Goal: Find specific page/section: Find specific page/section

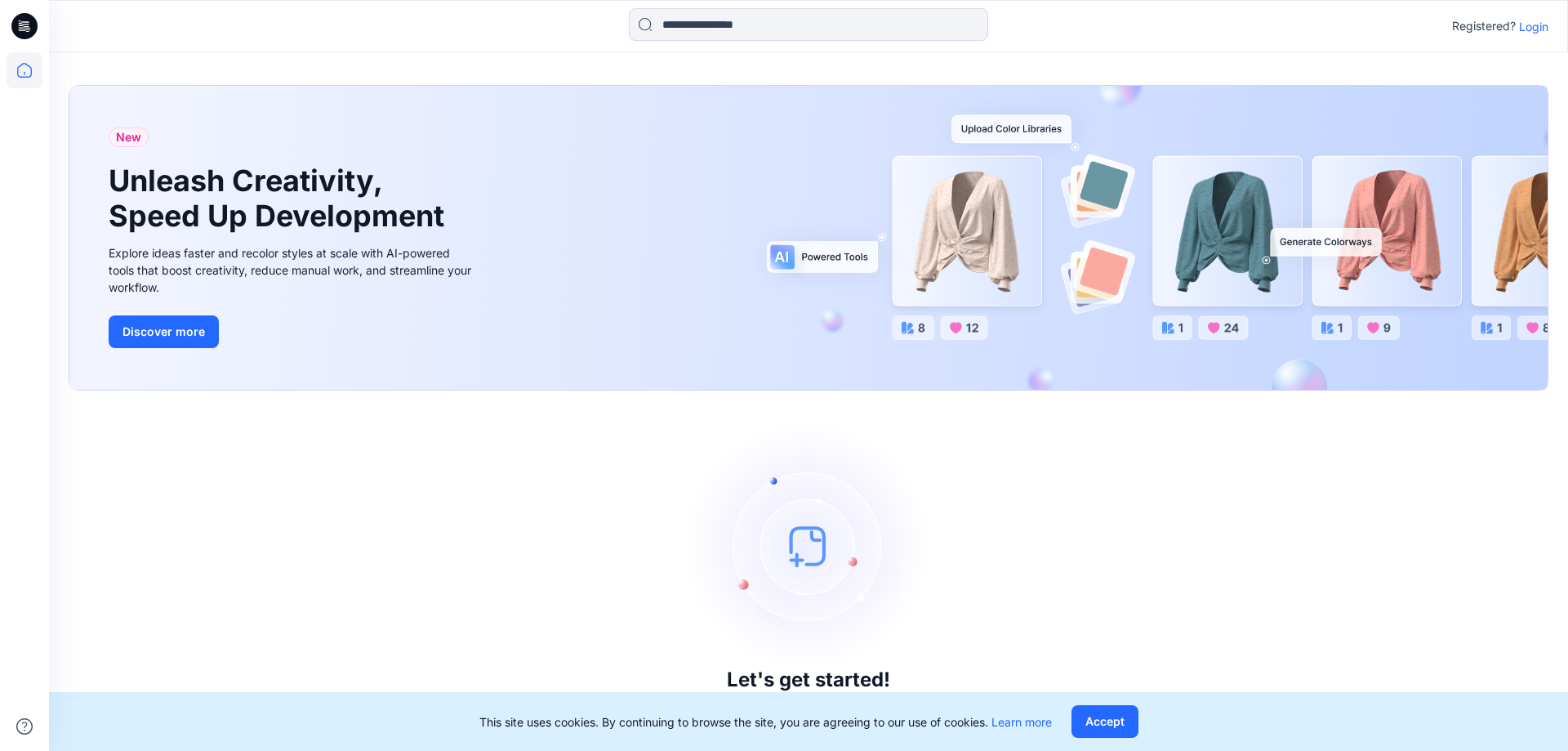
click at [1534, 25] on p "Login" at bounding box center [1534, 26] width 30 height 17
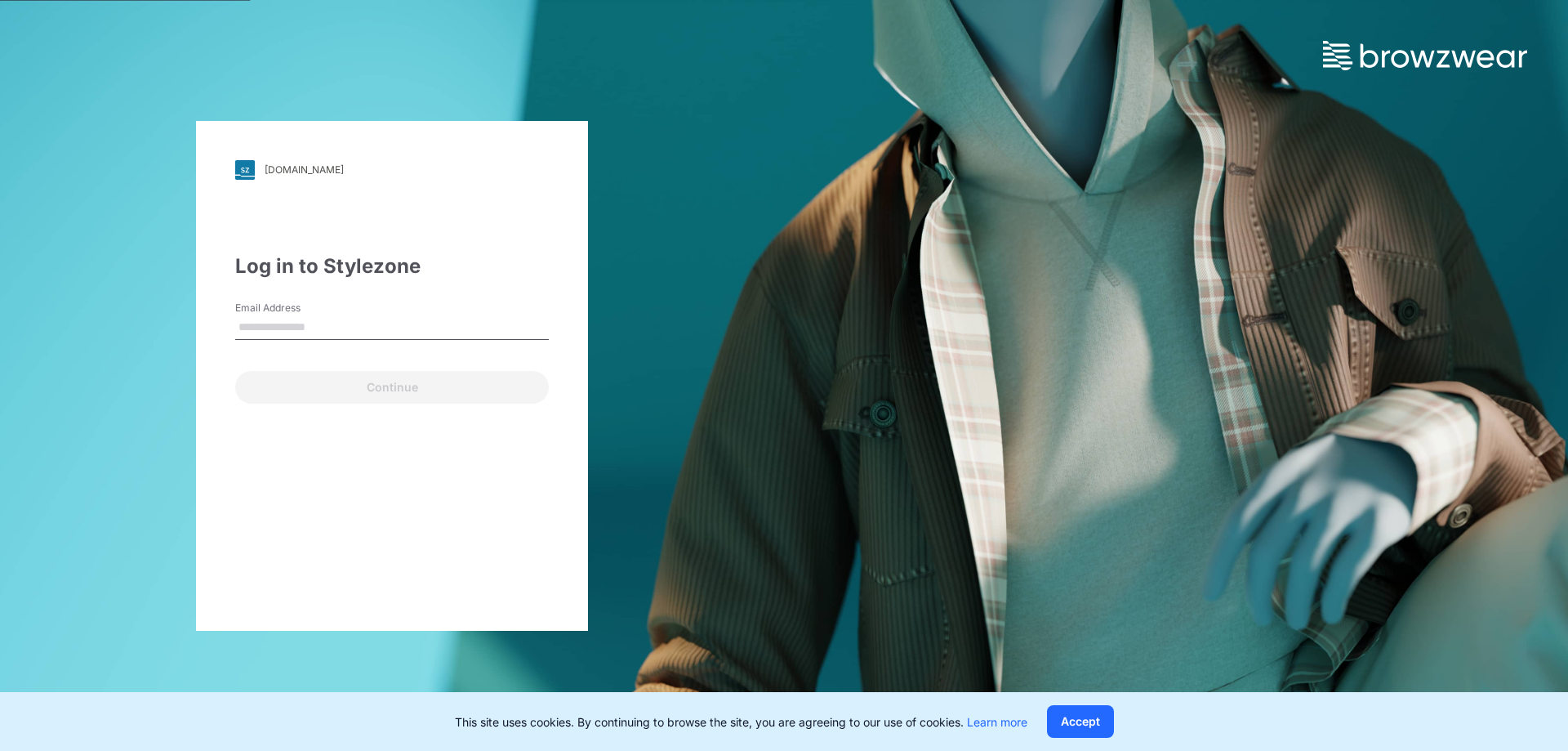
type input "**********"
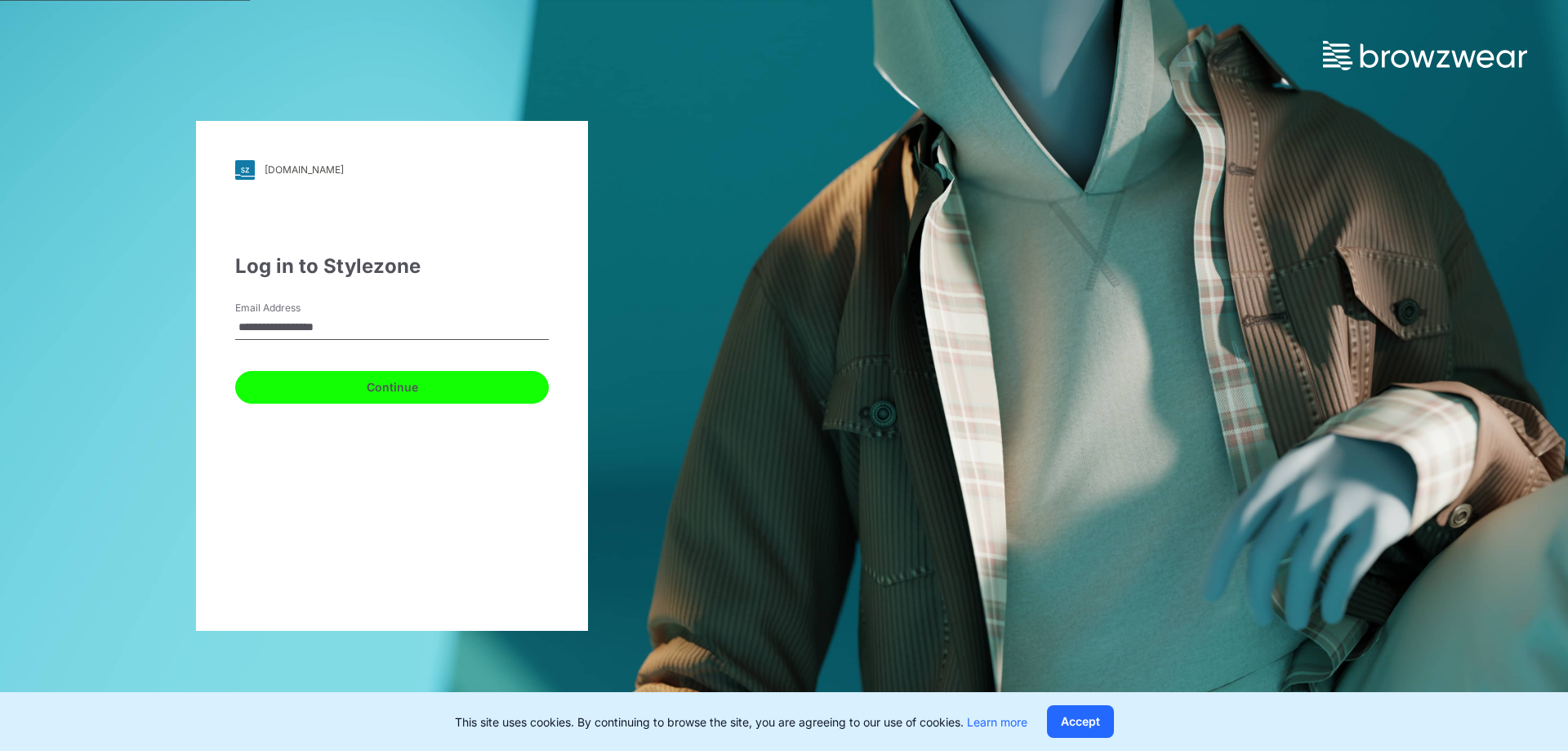
click at [361, 371] on button "Continue" at bounding box center [391, 387] width 313 height 33
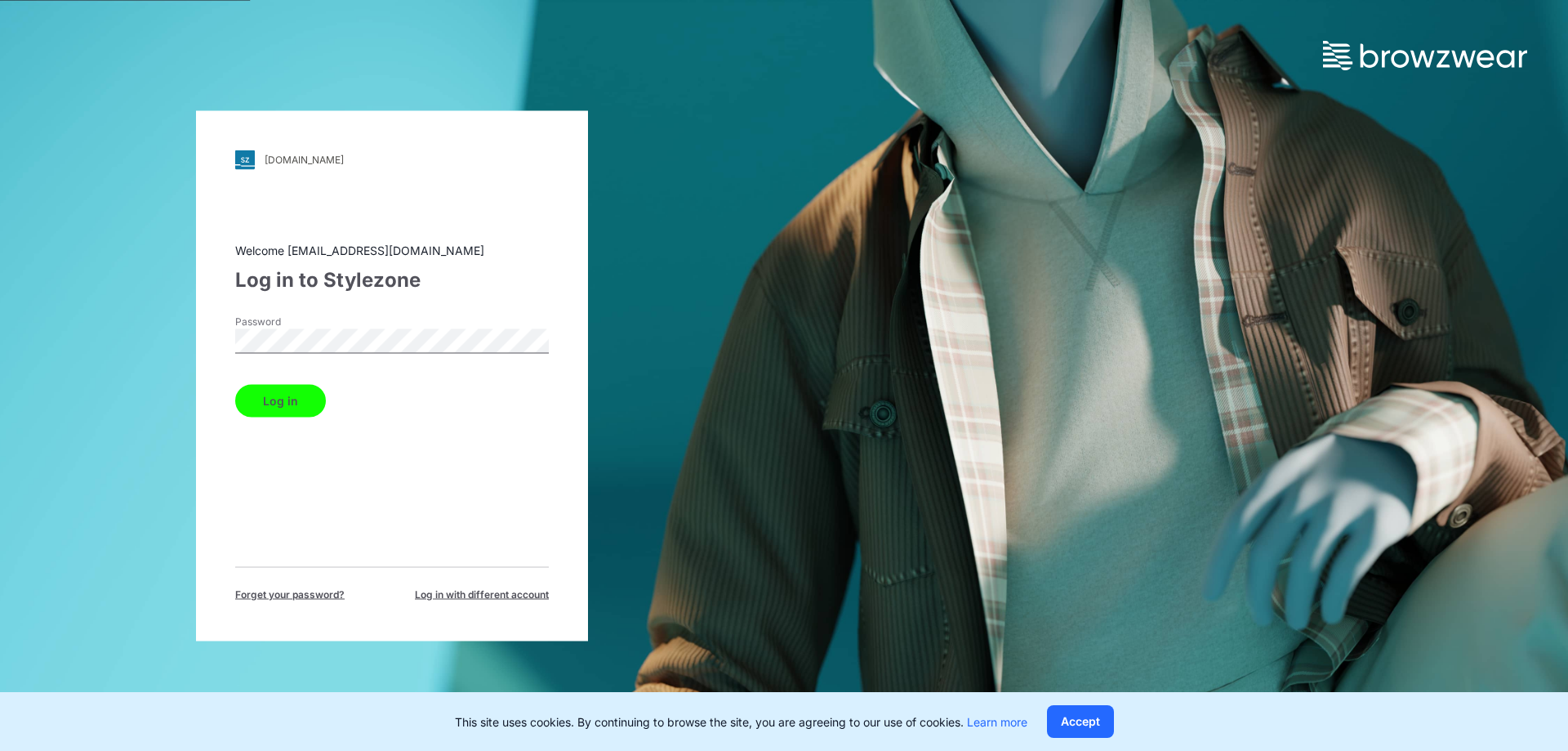
click at [294, 398] on button "Log in" at bounding box center [280, 400] width 91 height 33
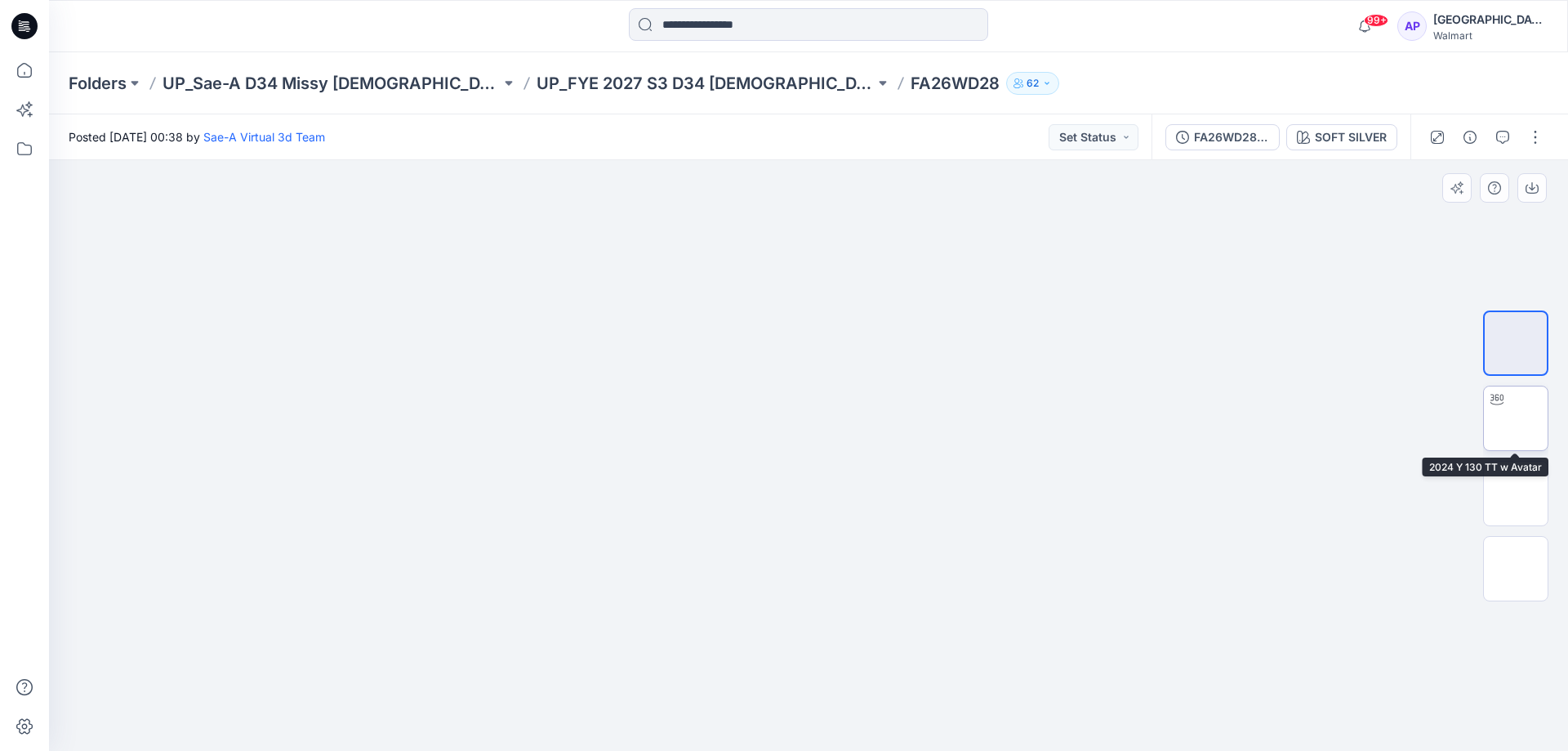
click at [1516, 419] on img at bounding box center [1516, 419] width 0 height 0
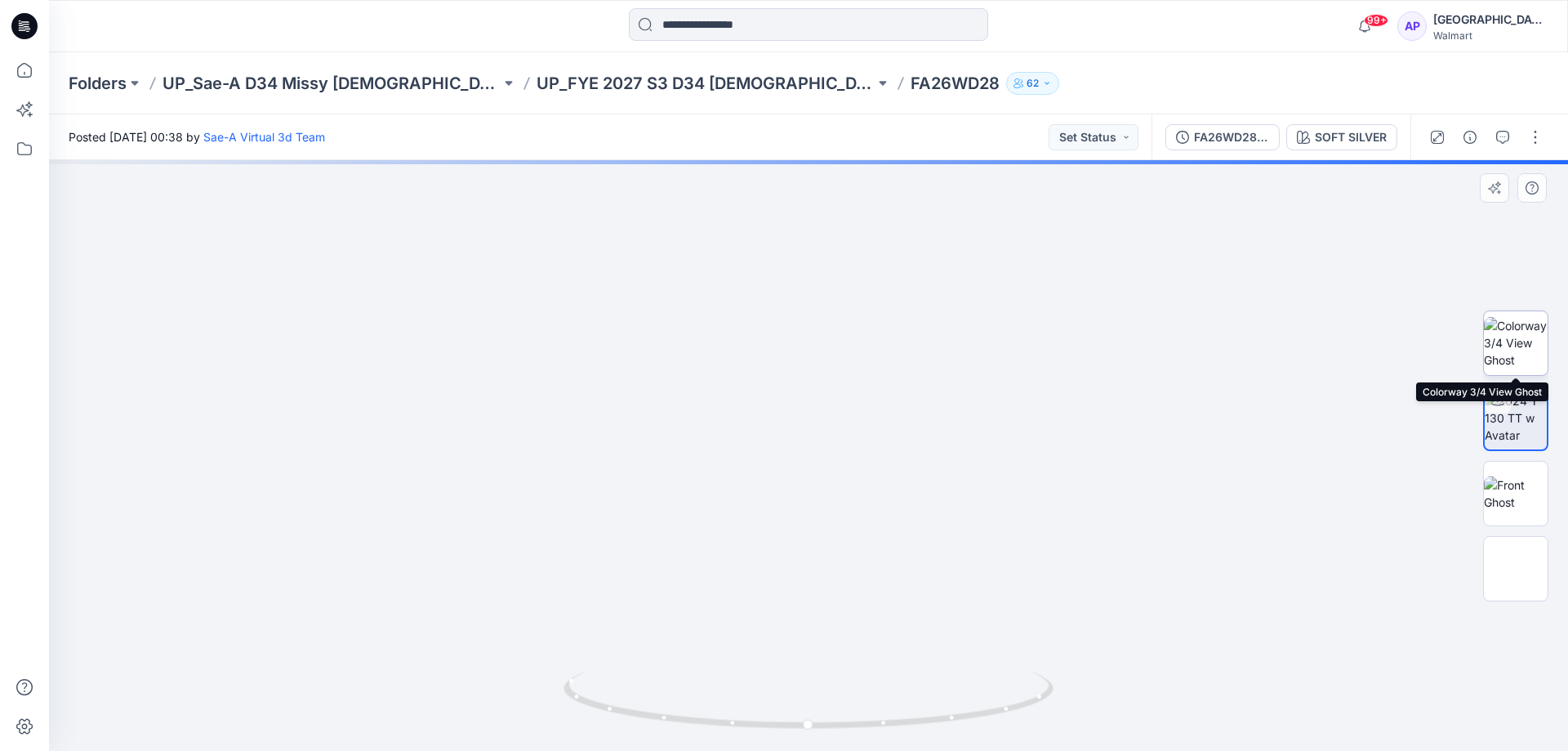
click at [1508, 337] on img at bounding box center [1515, 342] width 64 height 51
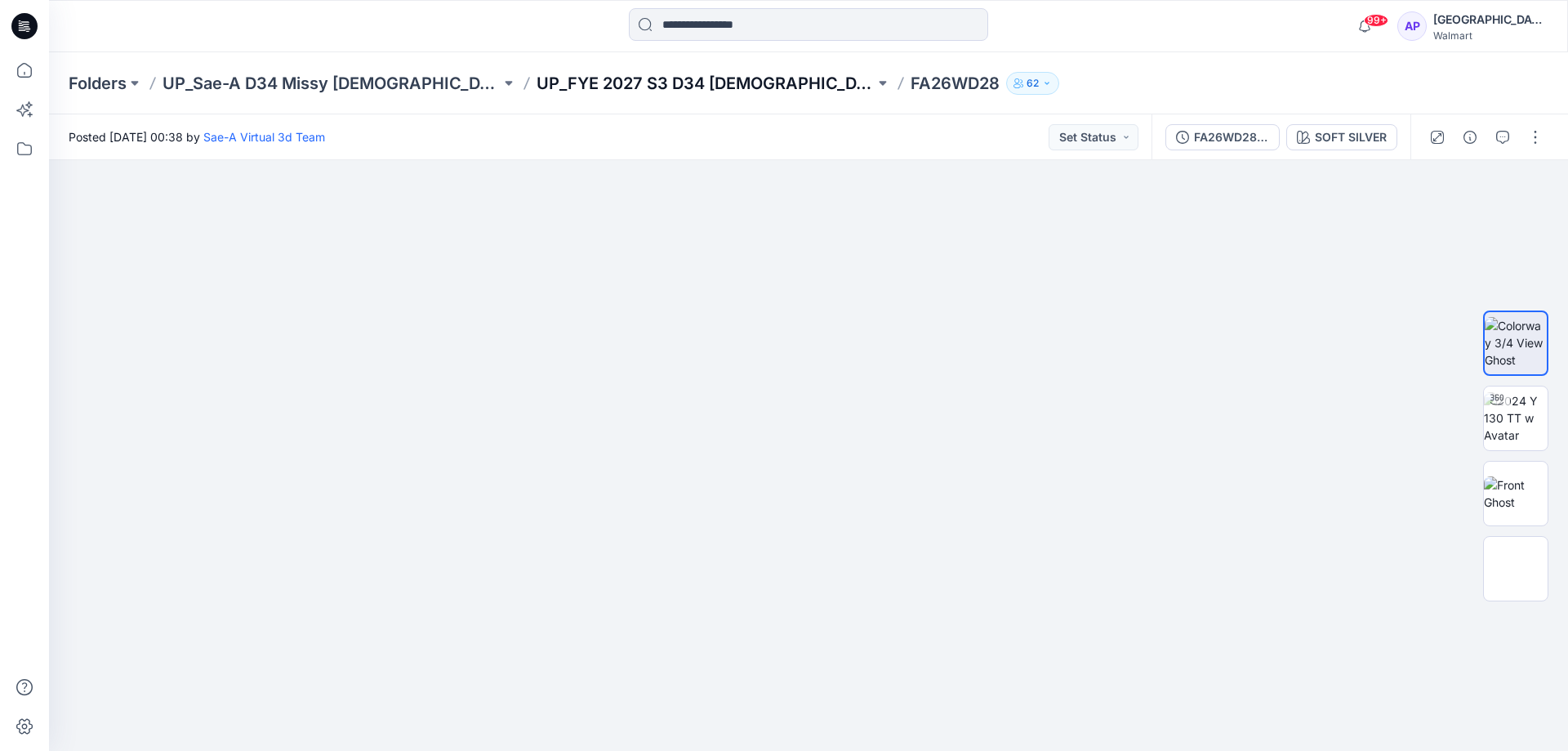
click at [744, 80] on p "UP_FYE 2027 S3 D34 [DEMOGRAPHIC_DATA] Dresses" at bounding box center [705, 84] width 338 height 23
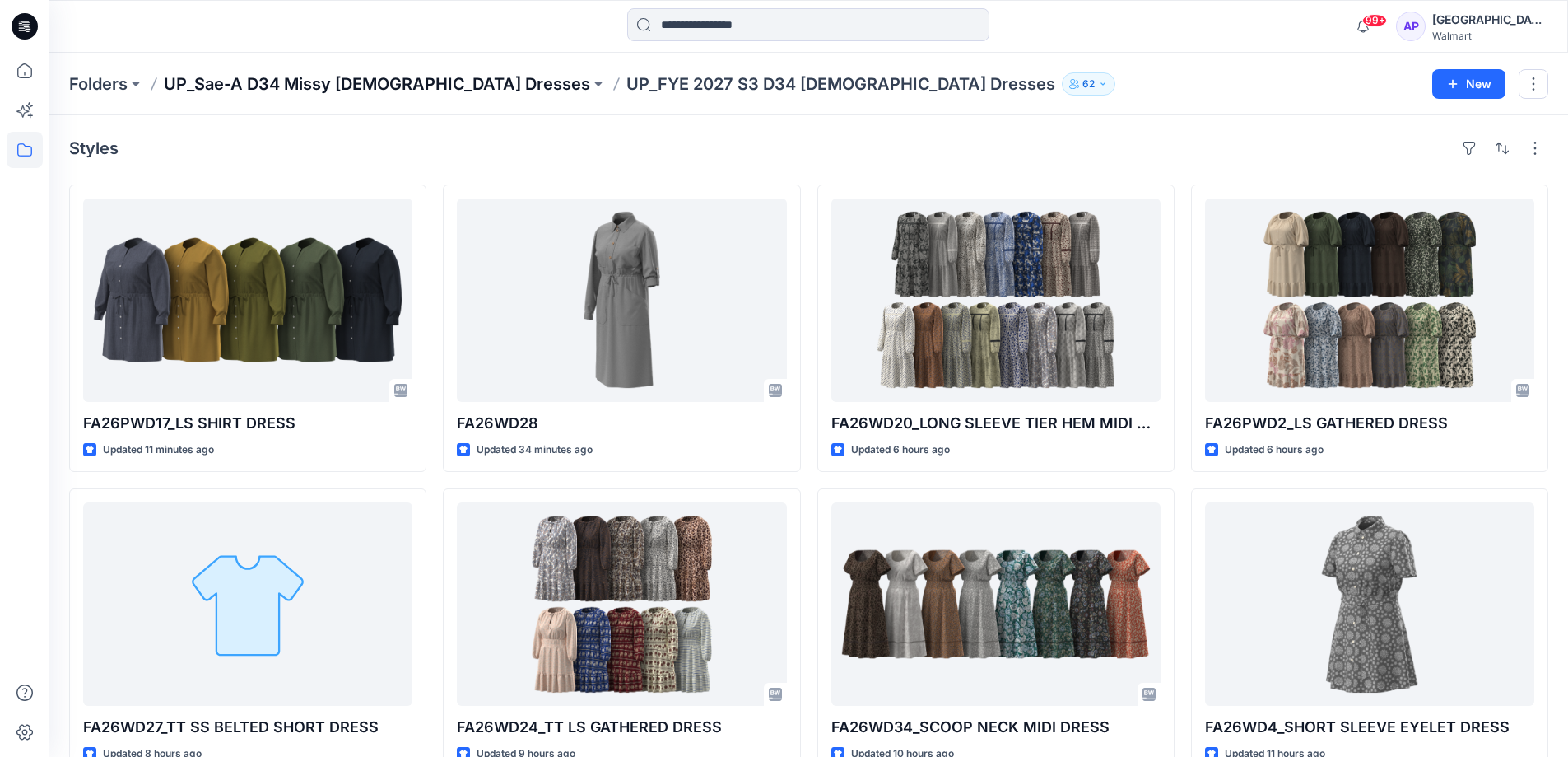
click at [448, 86] on p "UP_Sae-A D34 Missy [DEMOGRAPHIC_DATA] Dresses" at bounding box center [378, 84] width 427 height 23
